Goal: Task Accomplishment & Management: Manage account settings

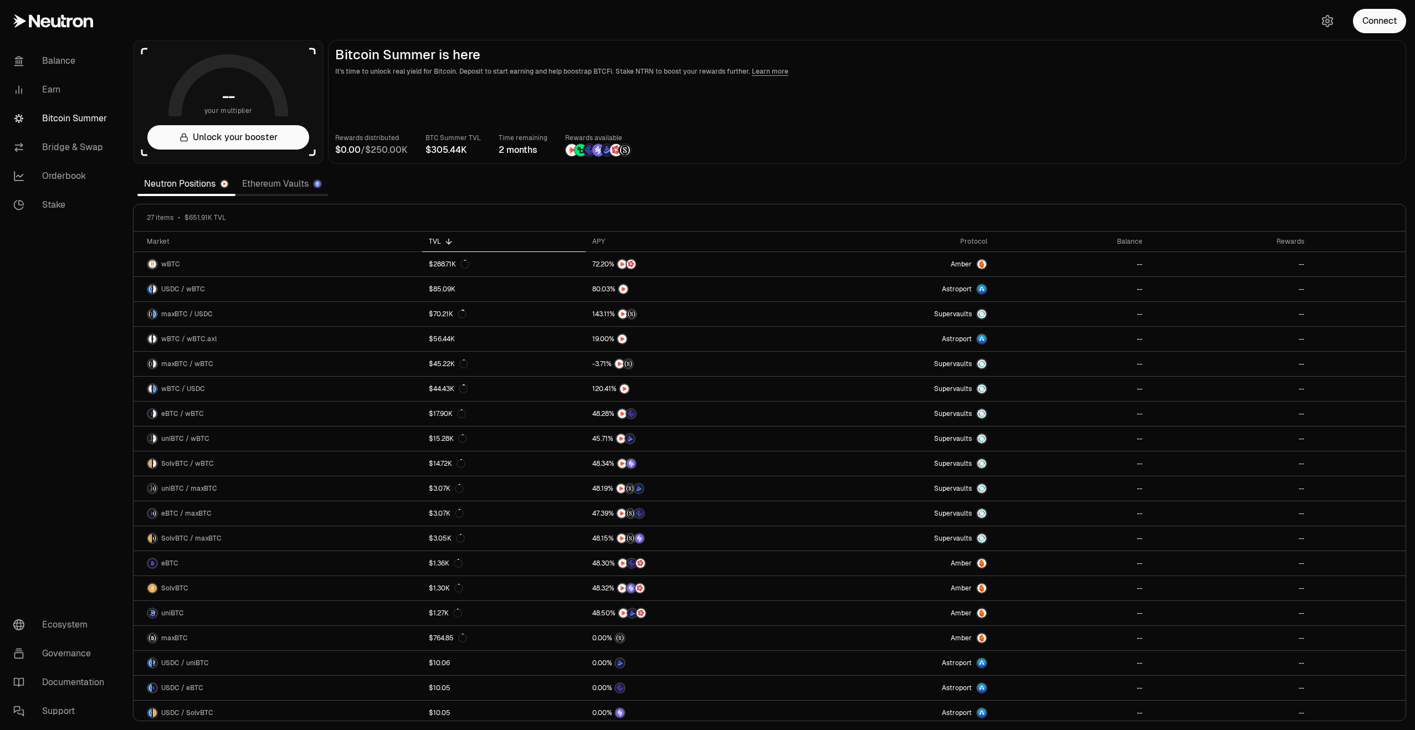
click at [1388, 34] on div "Connect" at bounding box center [1361, 21] width 106 height 42
click at [1388, 25] on button "Connect" at bounding box center [1379, 21] width 53 height 24
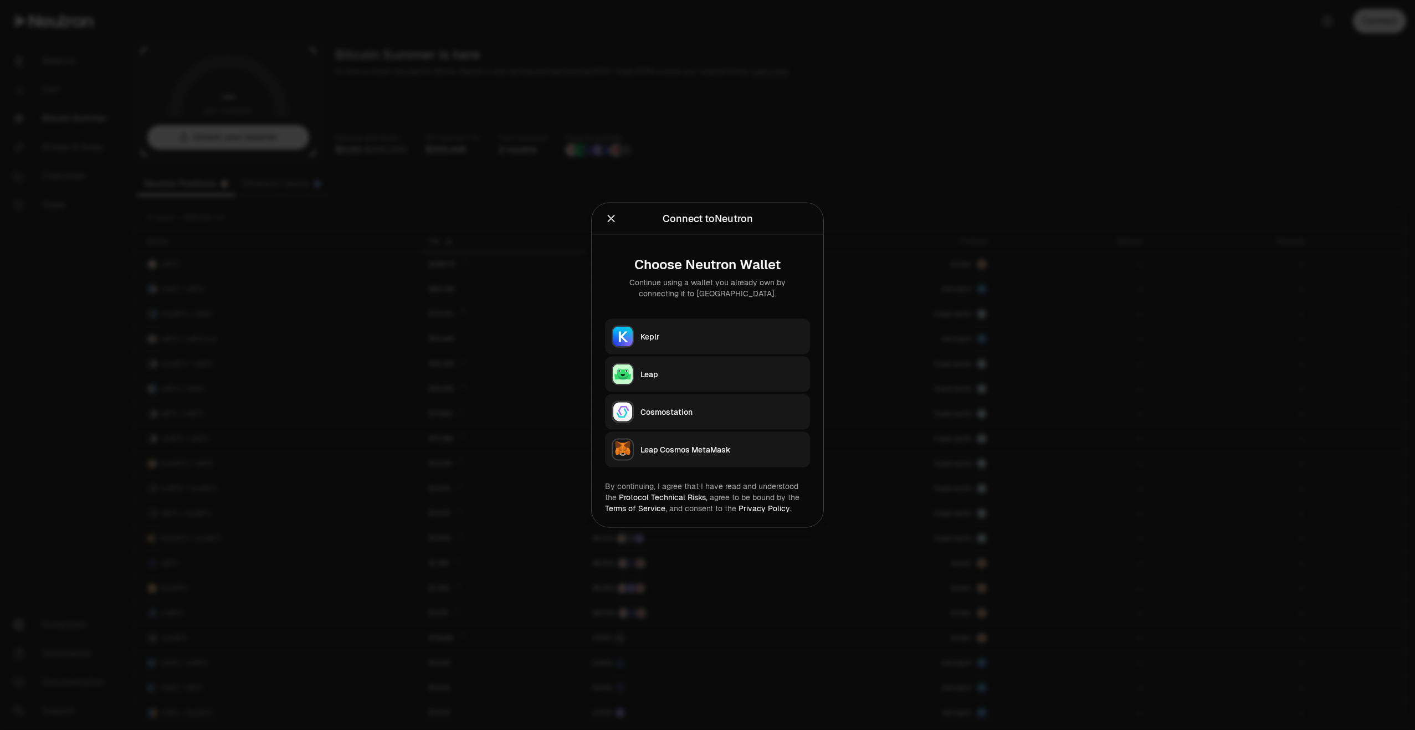
click at [656, 342] on div "Keplr" at bounding box center [721, 336] width 163 height 11
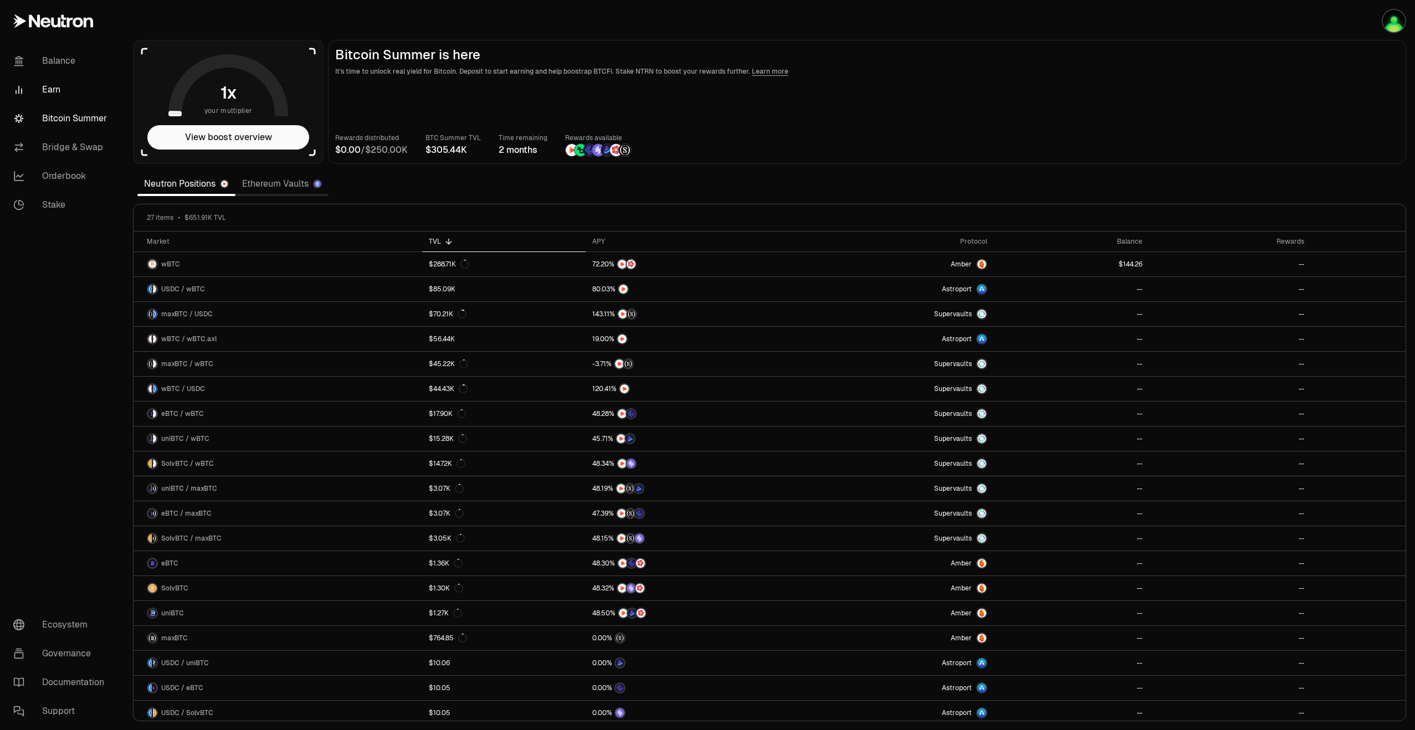
click at [49, 92] on link "Earn" at bounding box center [61, 89] width 115 height 29
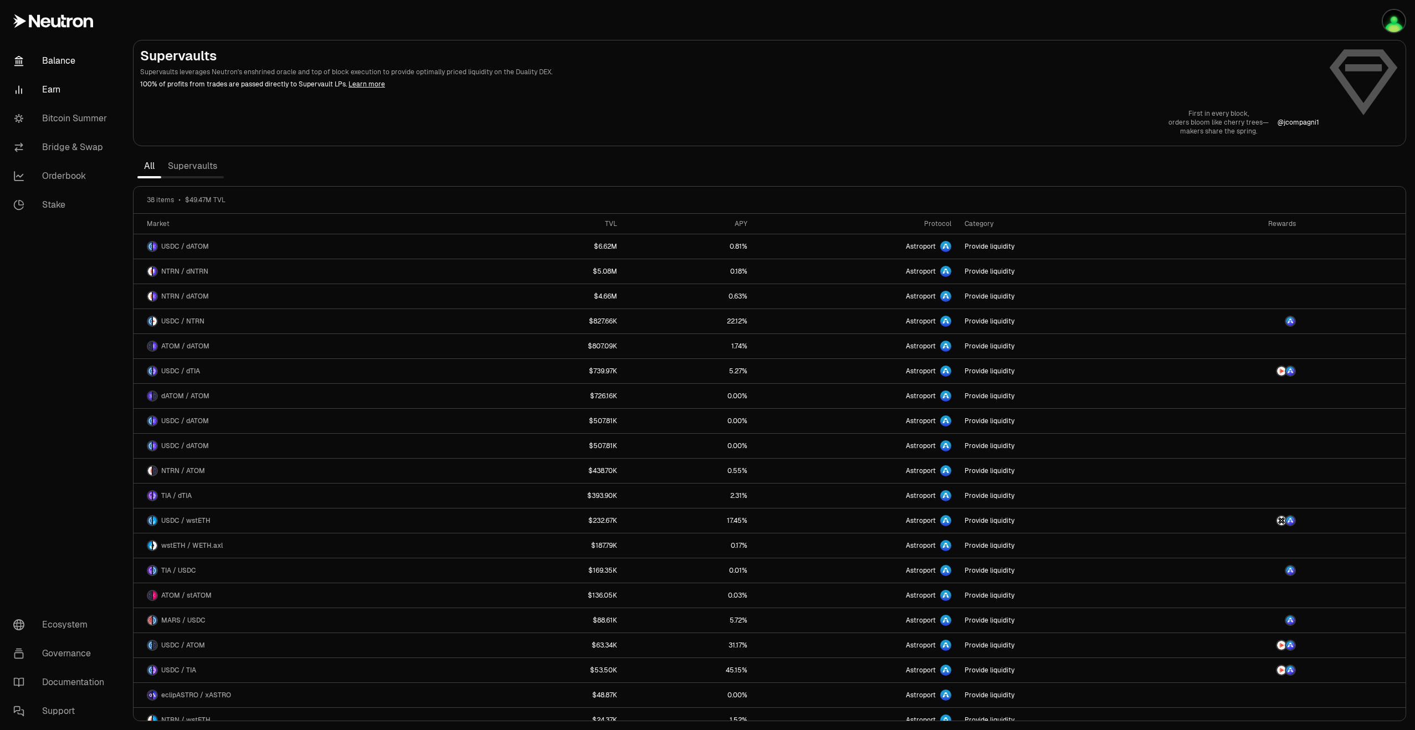
click at [50, 60] on link "Balance" at bounding box center [61, 61] width 115 height 29
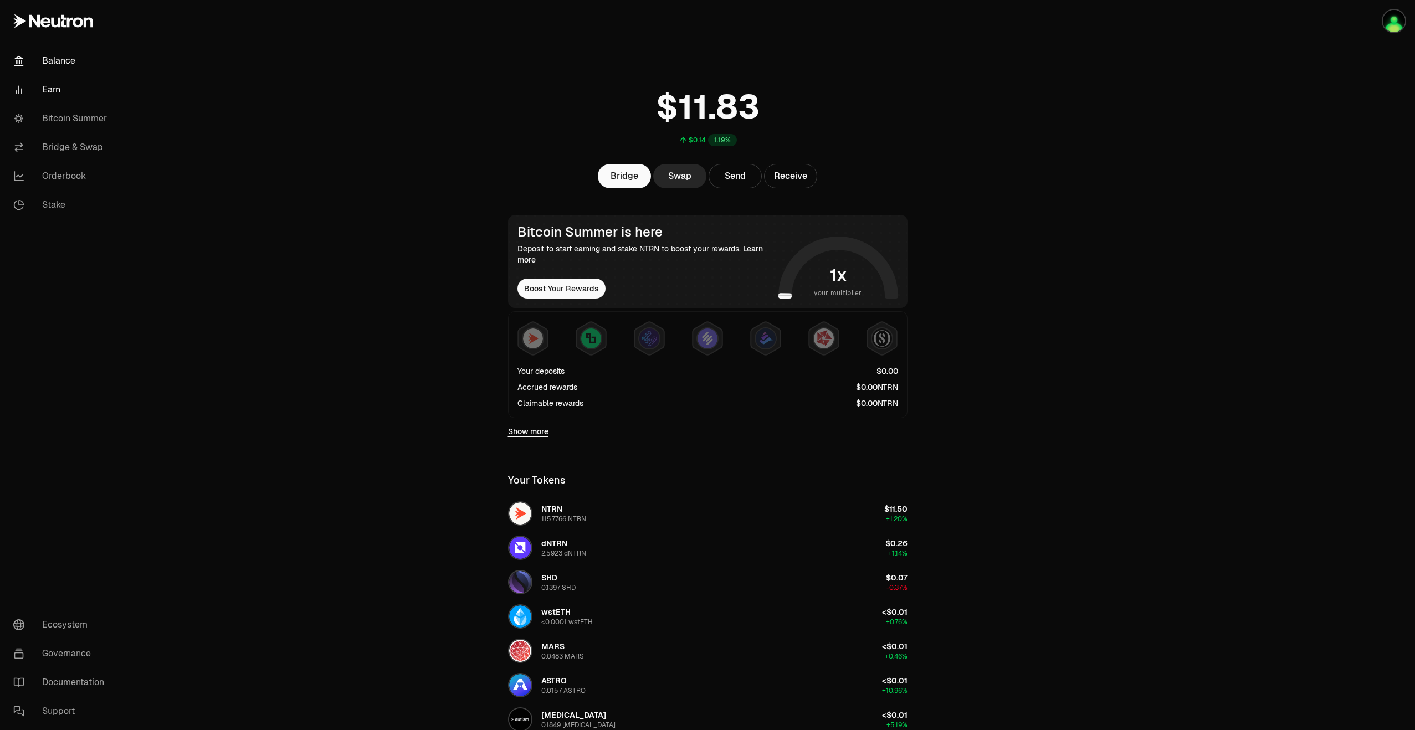
click at [54, 85] on link "Earn" at bounding box center [61, 89] width 115 height 29
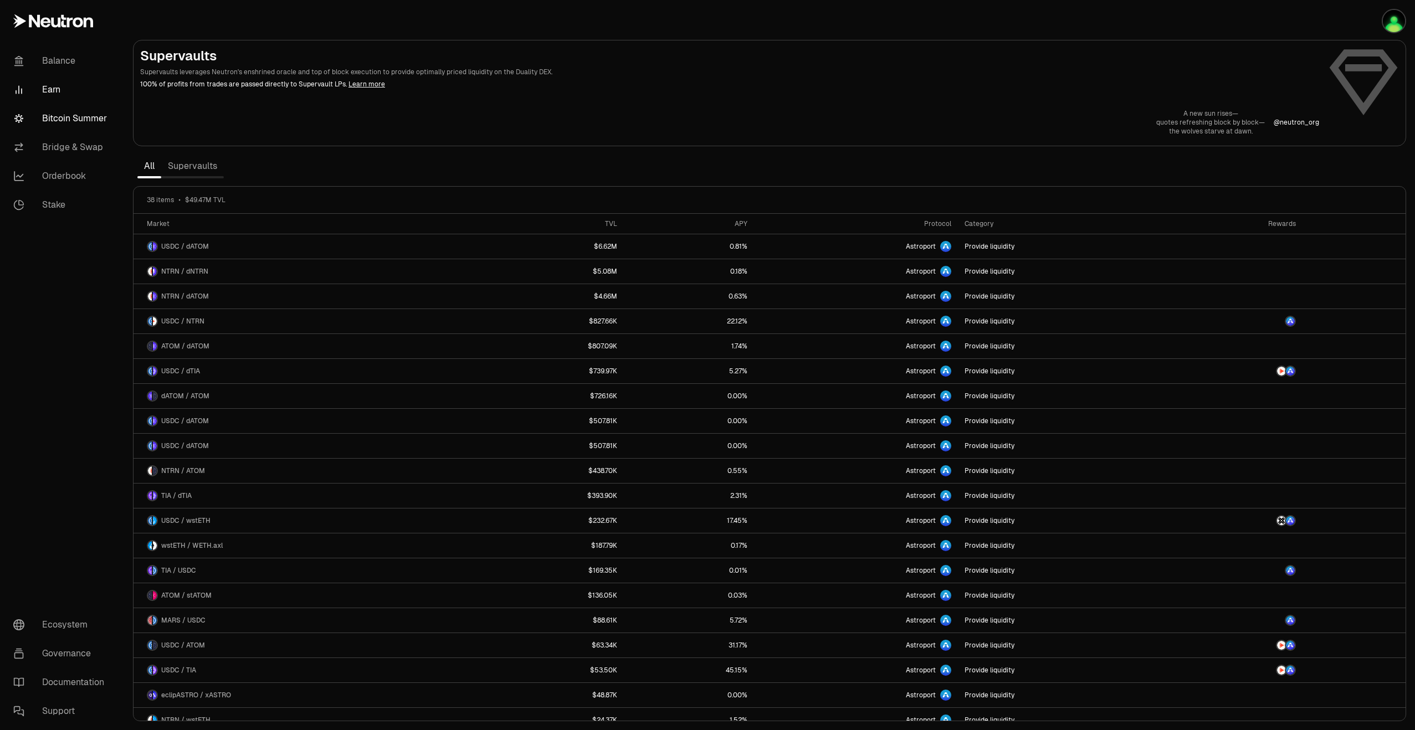
click at [78, 124] on link "Bitcoin Summer" at bounding box center [61, 118] width 115 height 29
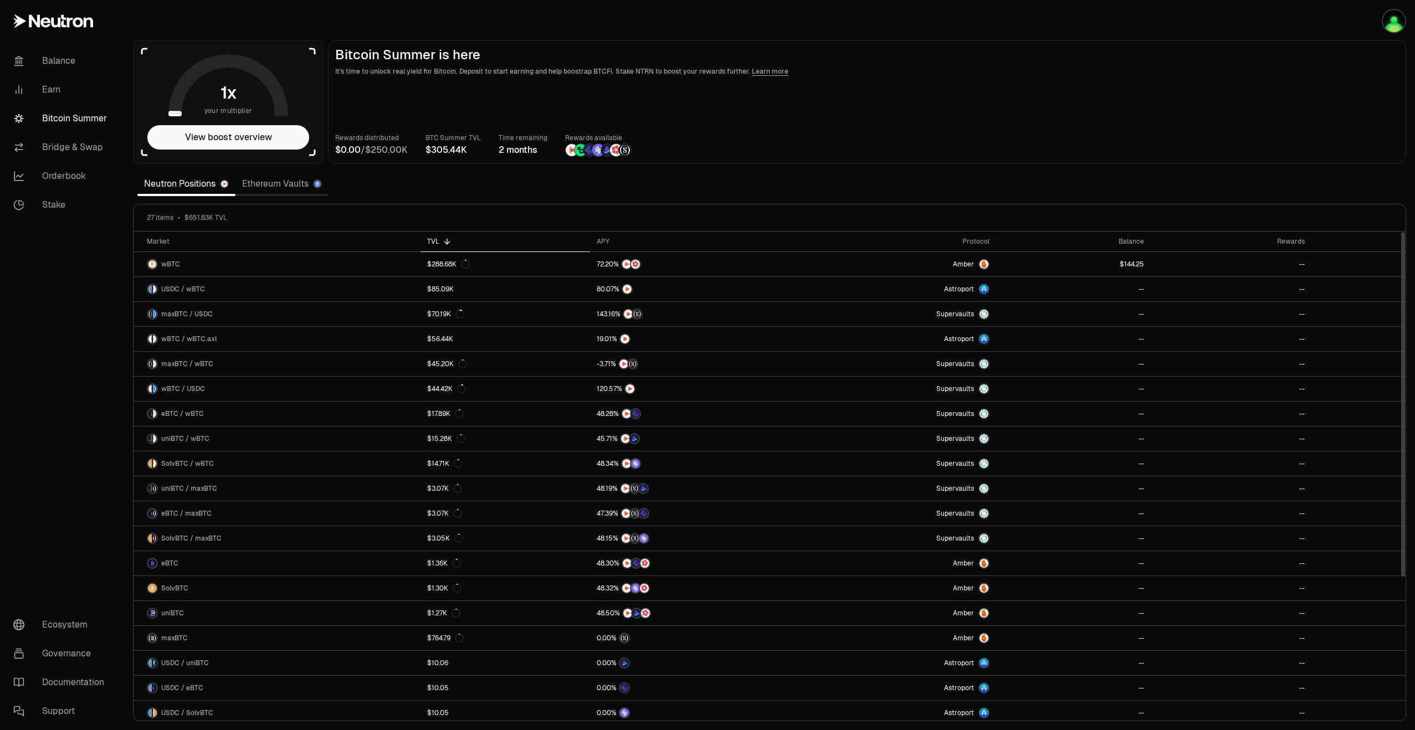
click at [445, 240] on icon at bounding box center [447, 241] width 9 height 9
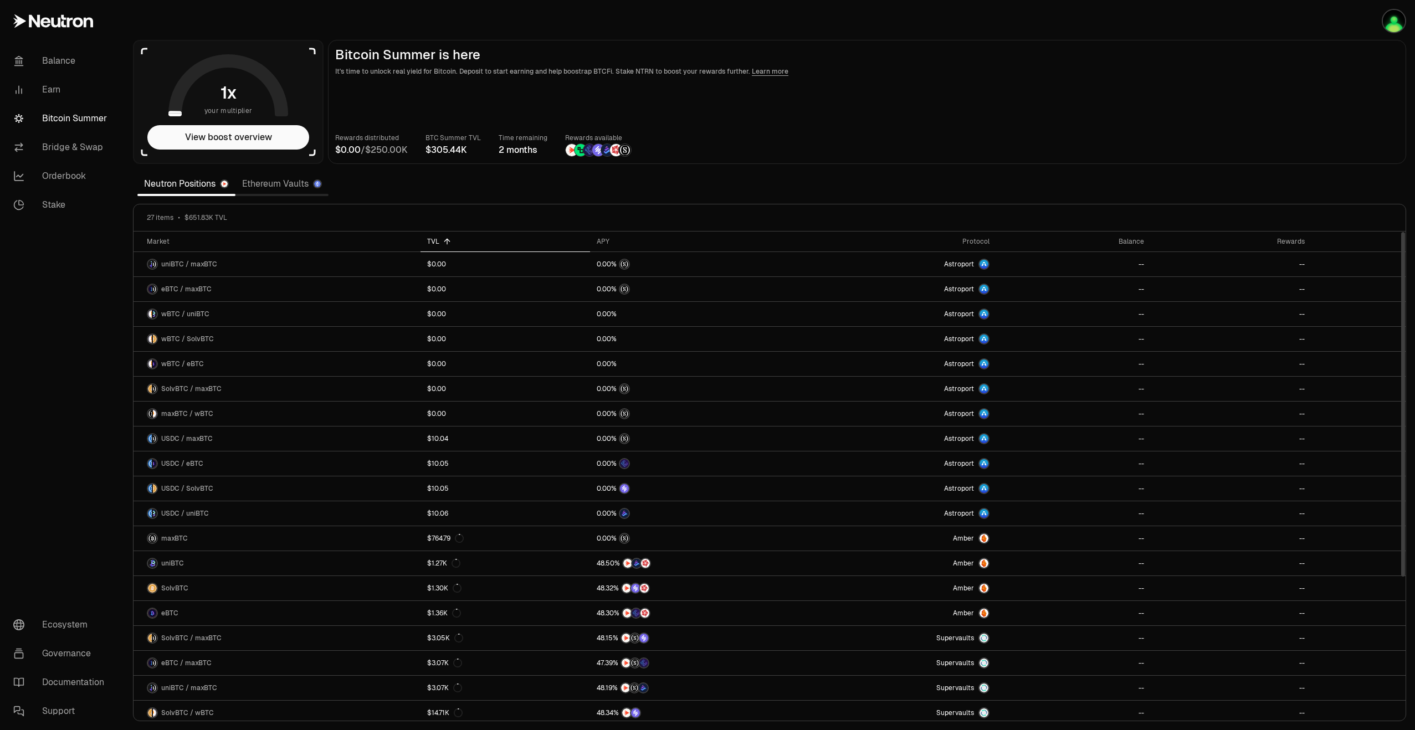
click at [445, 240] on icon at bounding box center [446, 240] width 5 height 3
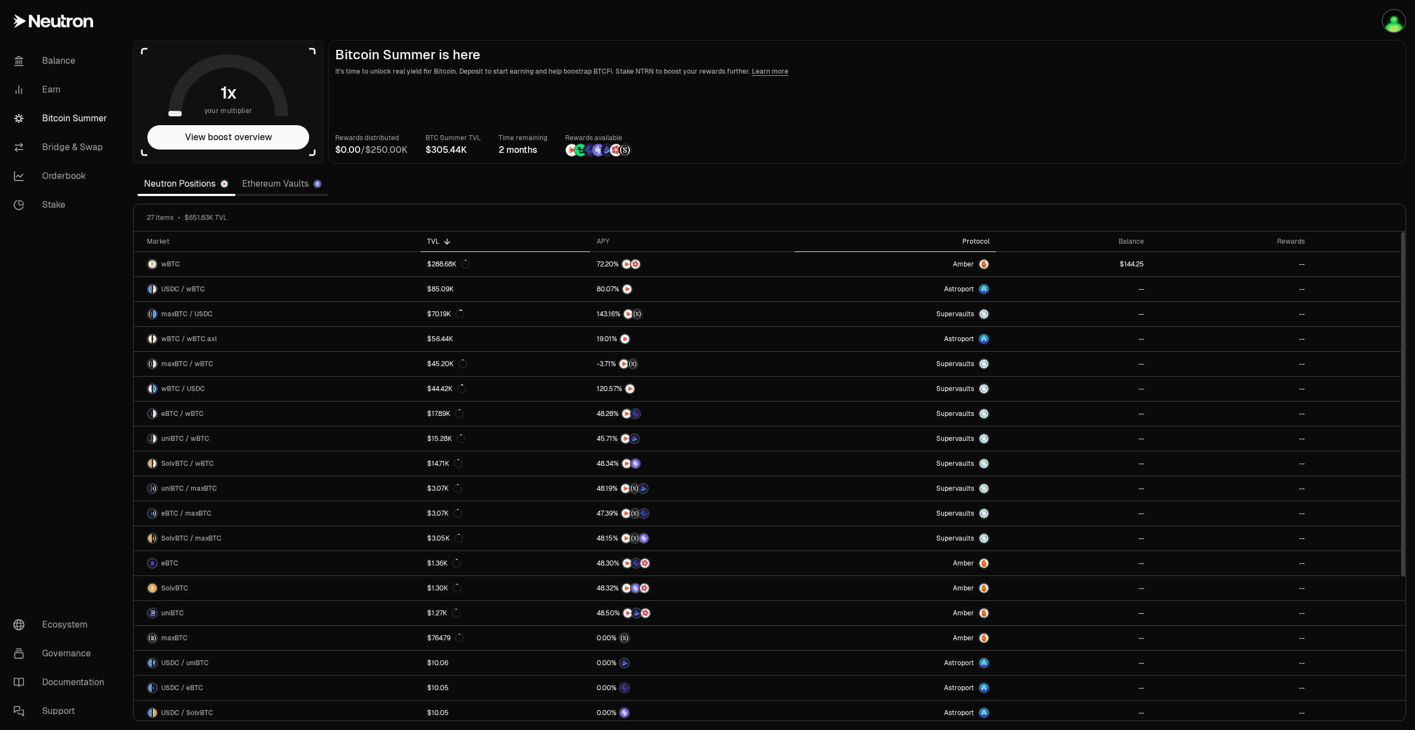
click at [973, 242] on div "Protocol" at bounding box center [895, 241] width 188 height 9
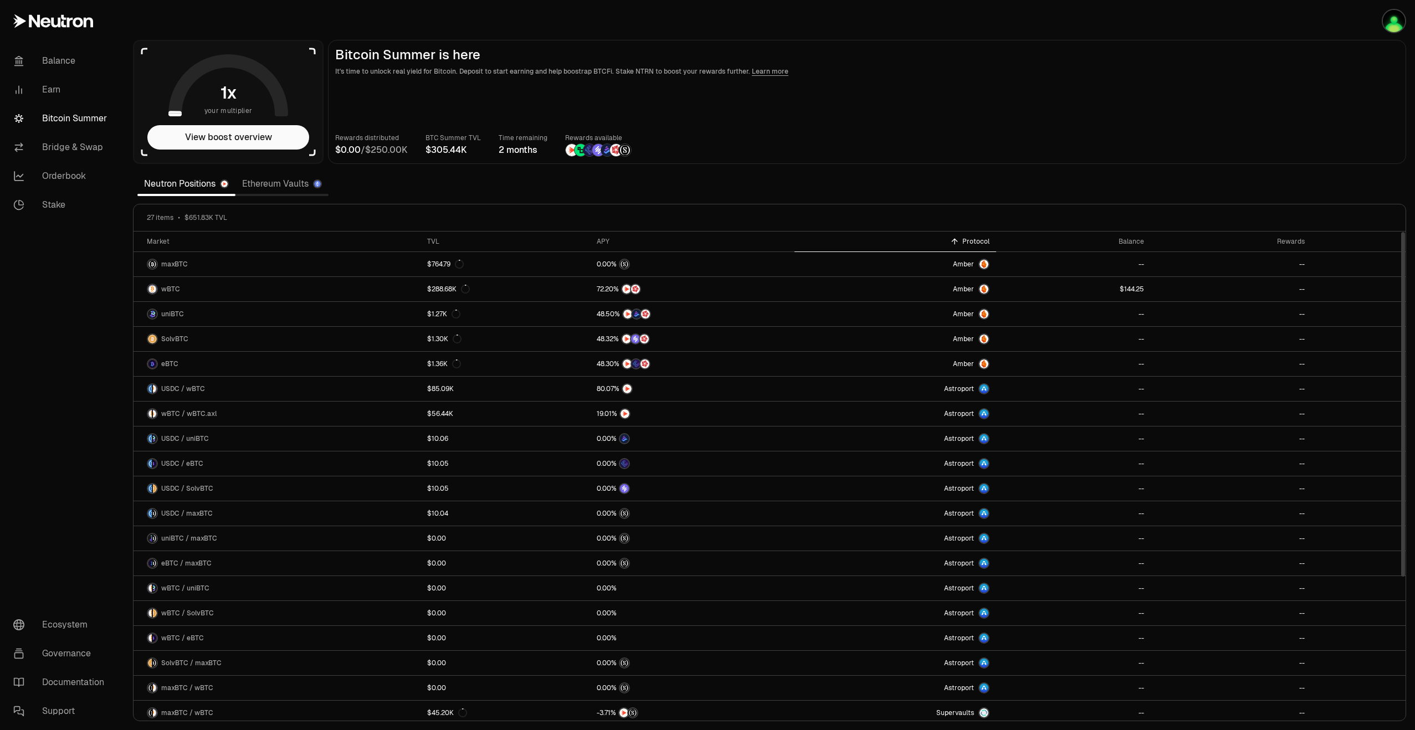
click at [973, 242] on div "Protocol" at bounding box center [895, 241] width 188 height 9
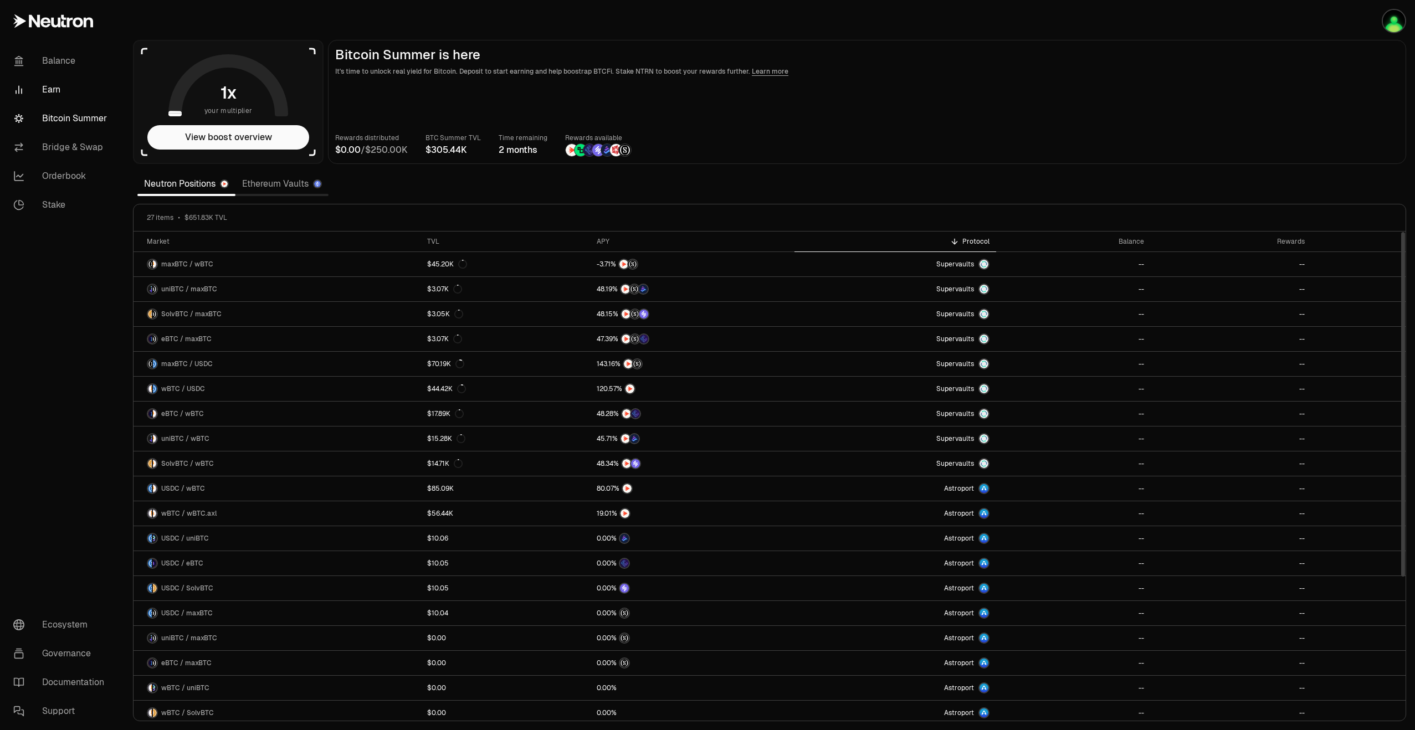
drag, startPoint x: 41, startPoint y: 63, endPoint x: 45, endPoint y: 88, distance: 25.9
click at [41, 63] on link "Balance" at bounding box center [61, 61] width 115 height 29
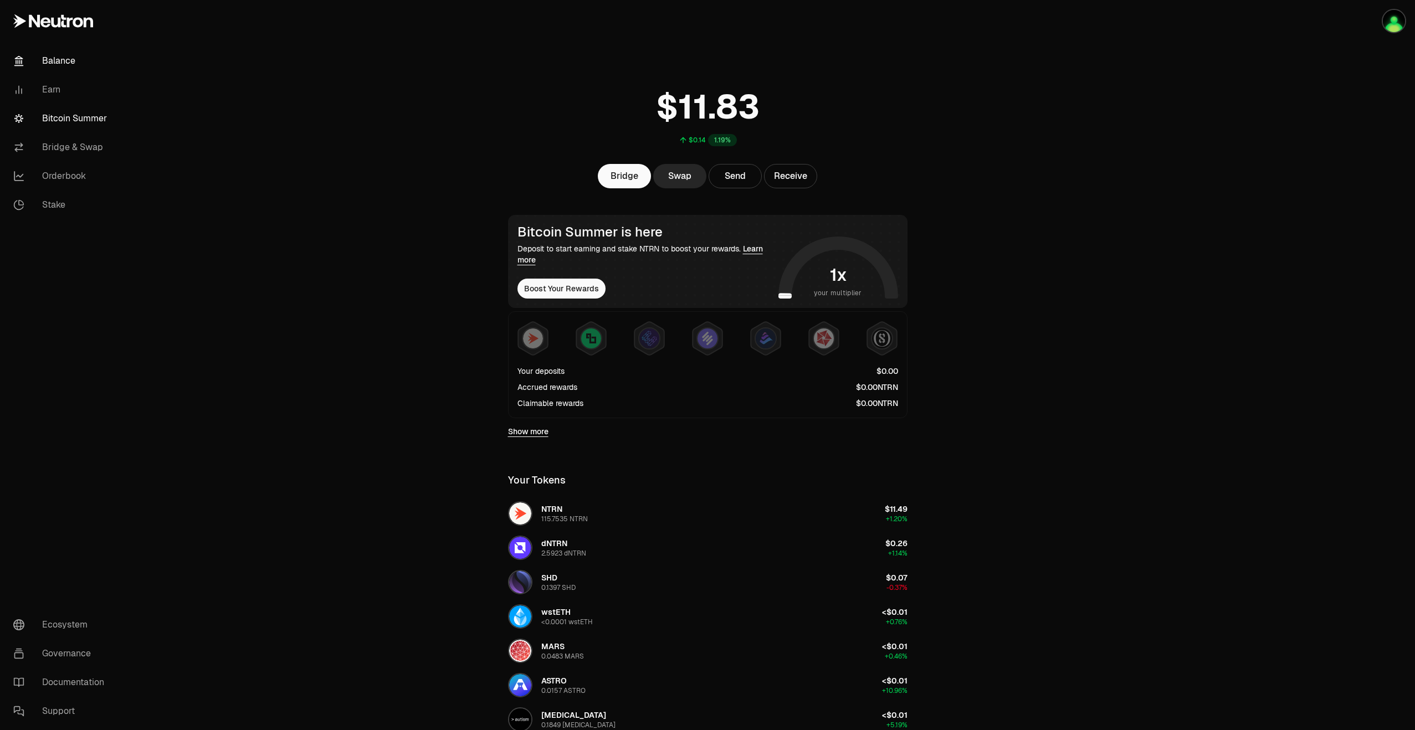
click at [55, 126] on link "Bitcoin Summer" at bounding box center [61, 118] width 115 height 29
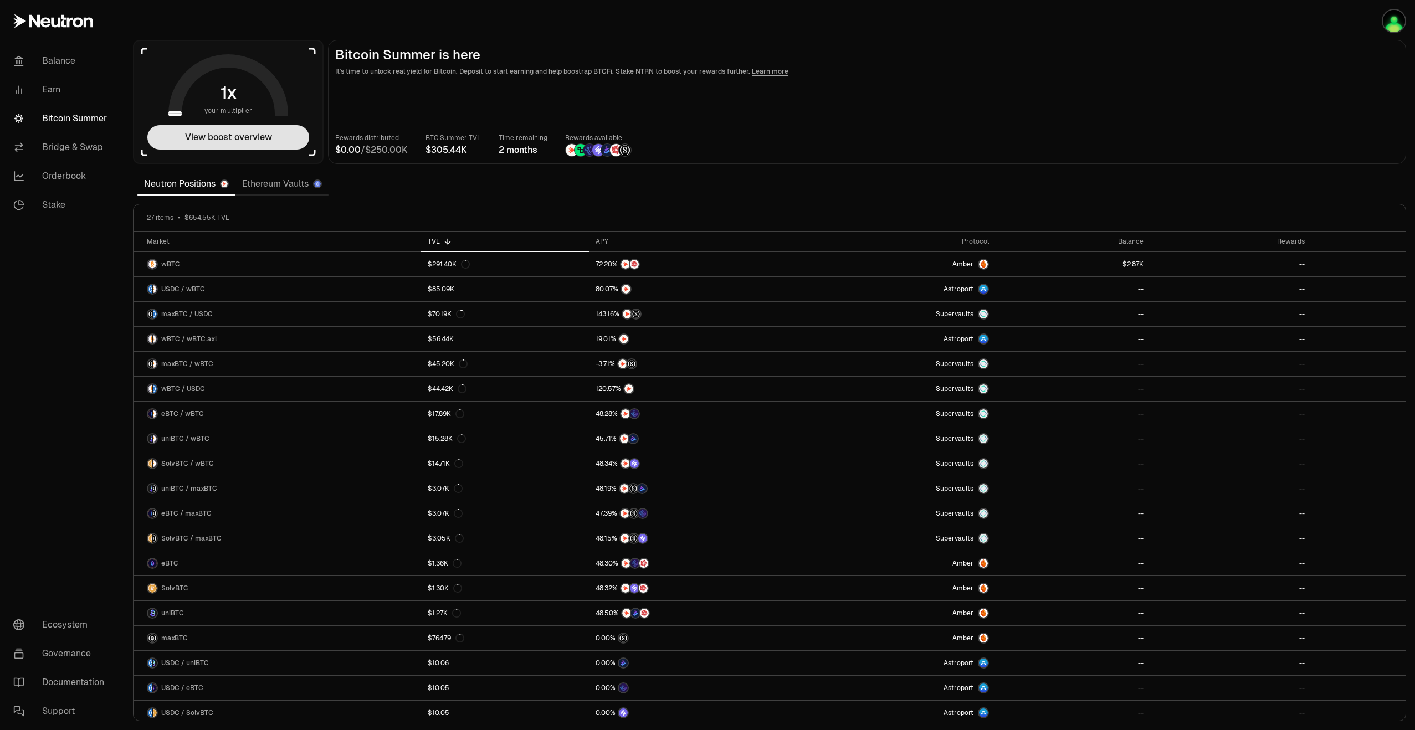
click at [229, 133] on button "View boost overview" at bounding box center [228, 137] width 162 height 24
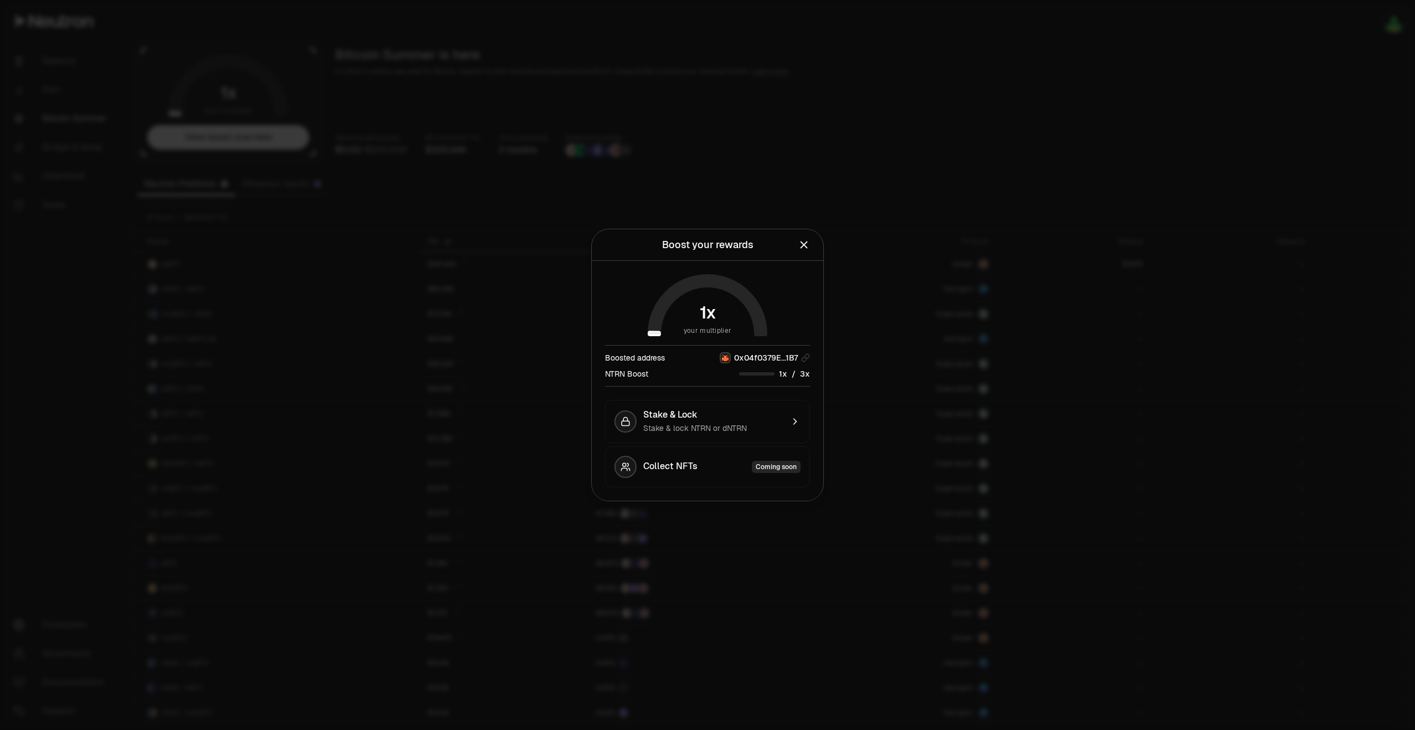
click at [802, 248] on icon "Close" at bounding box center [803, 245] width 7 height 7
